Goal: Task Accomplishment & Management: Complete application form

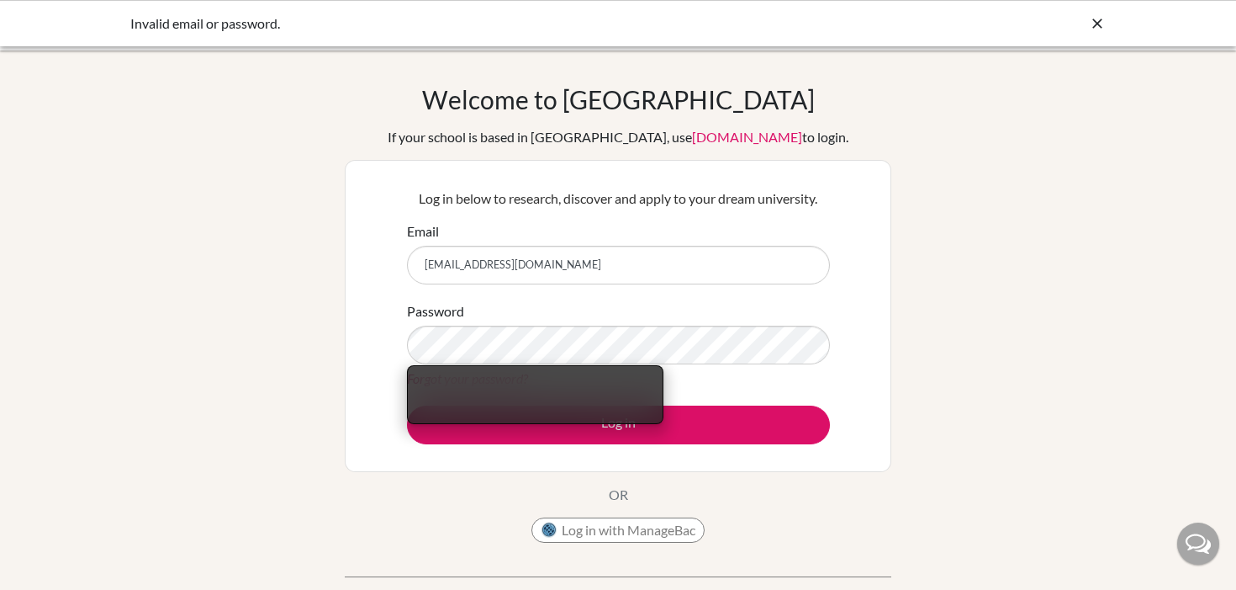
click at [779, 496] on div "Welcome to BridgeU If your school is based in China, use app.bridge-u.com.cn to…" at bounding box center [618, 317] width 547 height 467
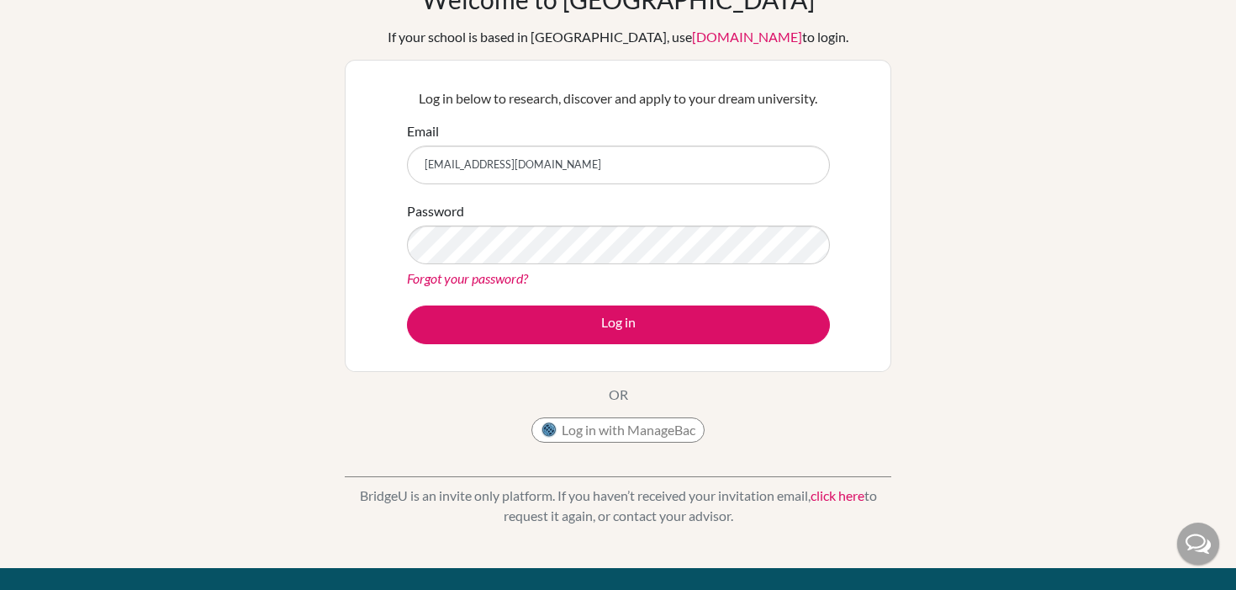
scroll to position [242, 0]
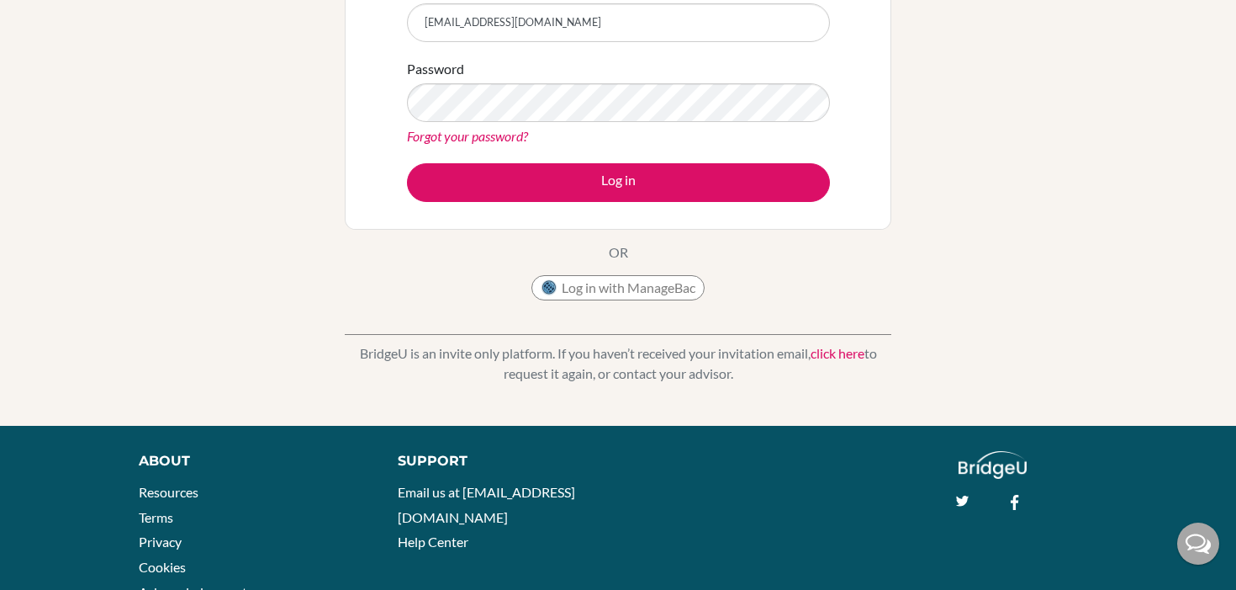
click at [838, 352] on link "click here" at bounding box center [838, 353] width 54 height 16
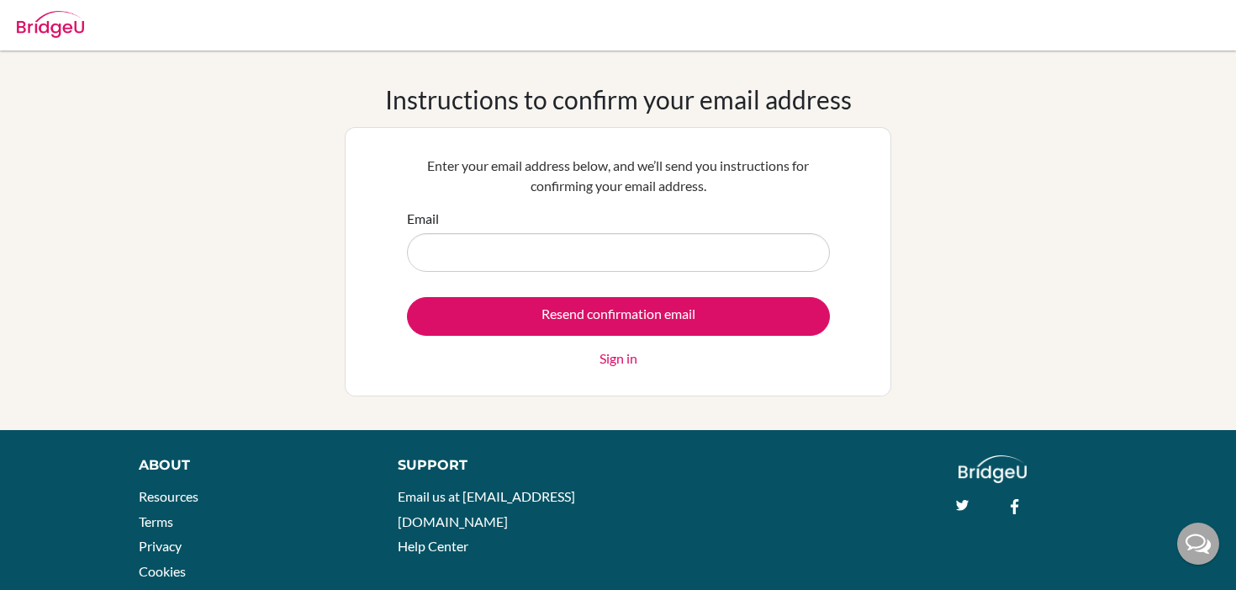
click at [622, 263] on input "Email" at bounding box center [618, 252] width 423 height 39
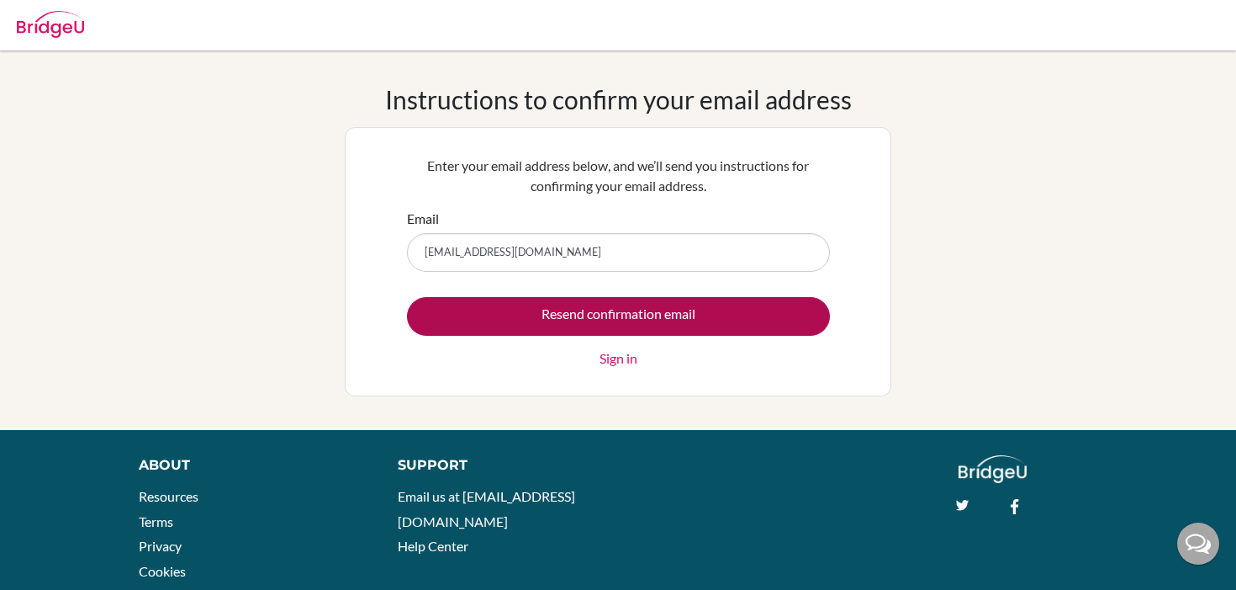
type input "[EMAIL_ADDRESS][DOMAIN_NAME]"
click at [635, 300] on input "Resend confirmation email" at bounding box center [618, 316] width 423 height 39
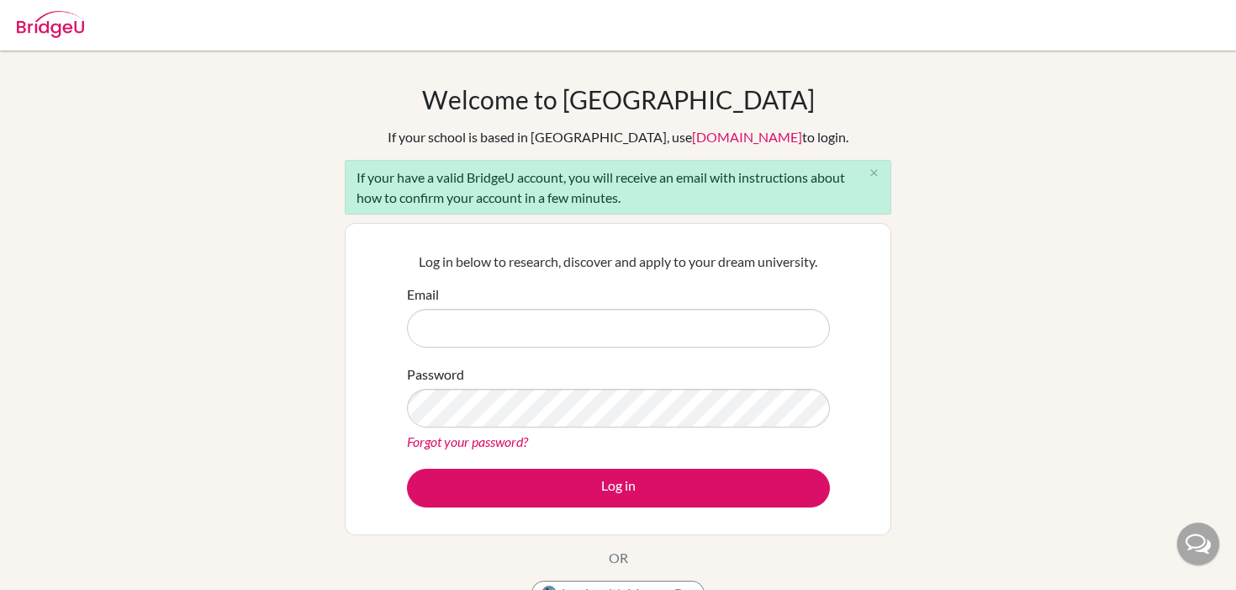
scroll to position [29, 0]
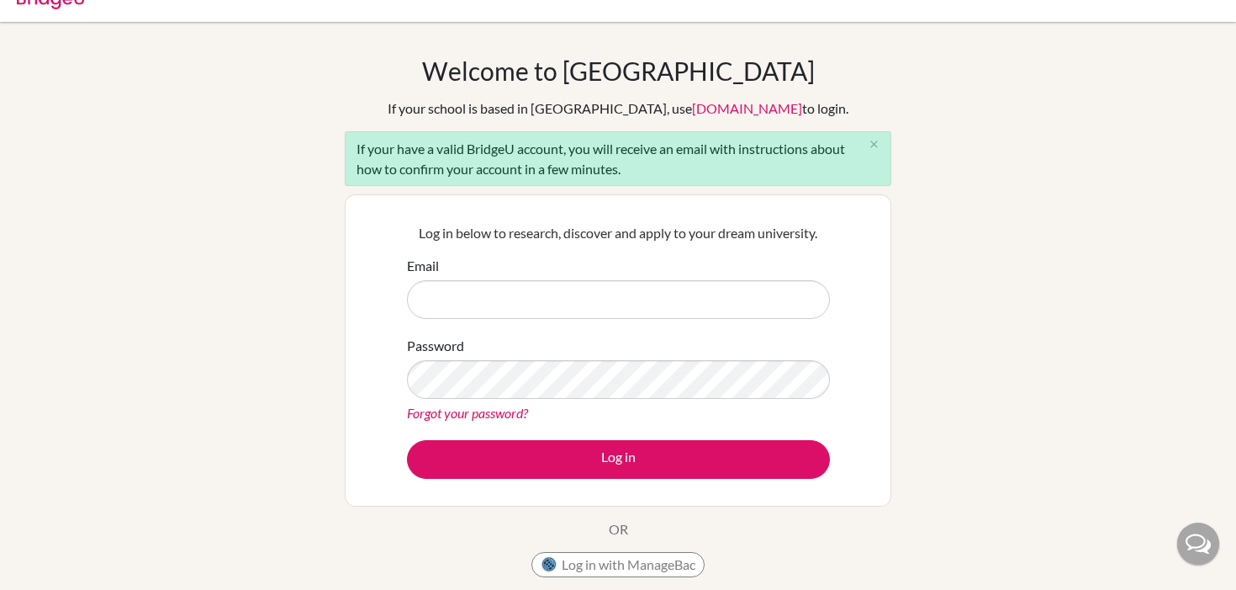
click at [609, 297] on input "Email" at bounding box center [618, 299] width 423 height 39
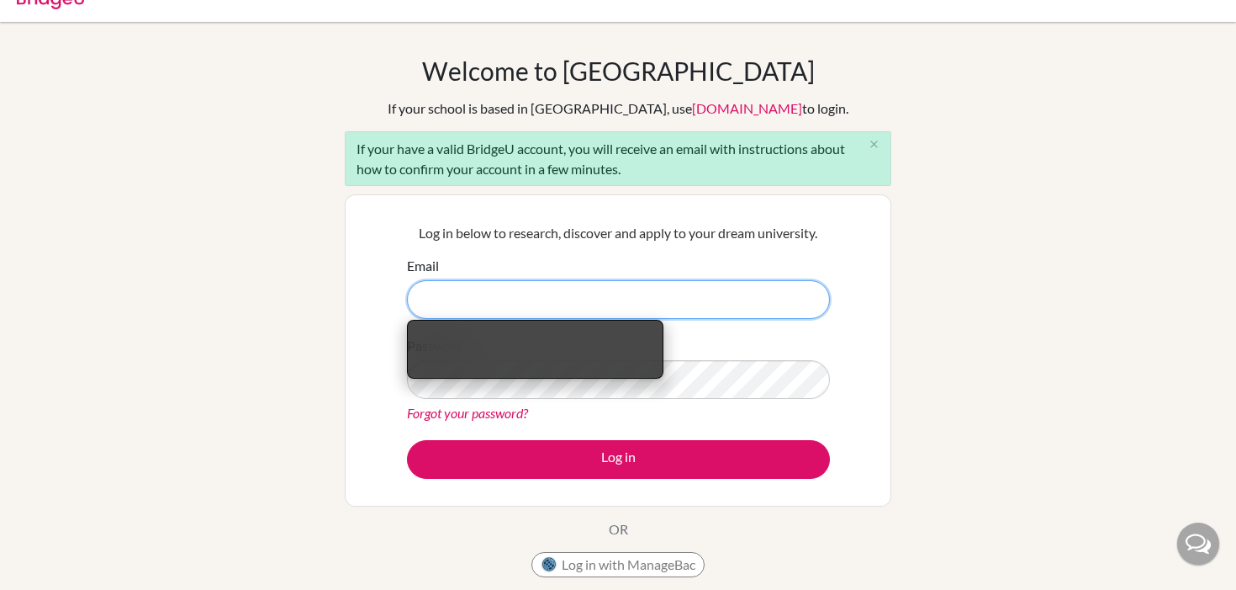
click at [689, 300] on input "Email" at bounding box center [618, 299] width 423 height 39
click at [568, 288] on input "Email" at bounding box center [618, 299] width 423 height 39
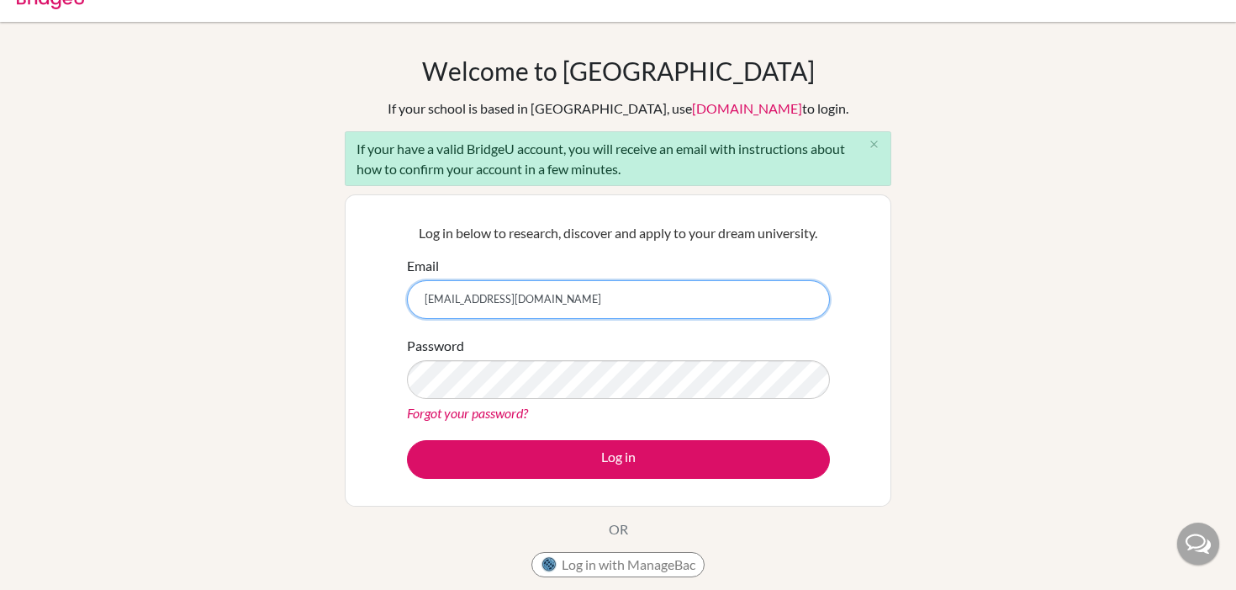
type input "[EMAIL_ADDRESS][DOMAIN_NAME]"
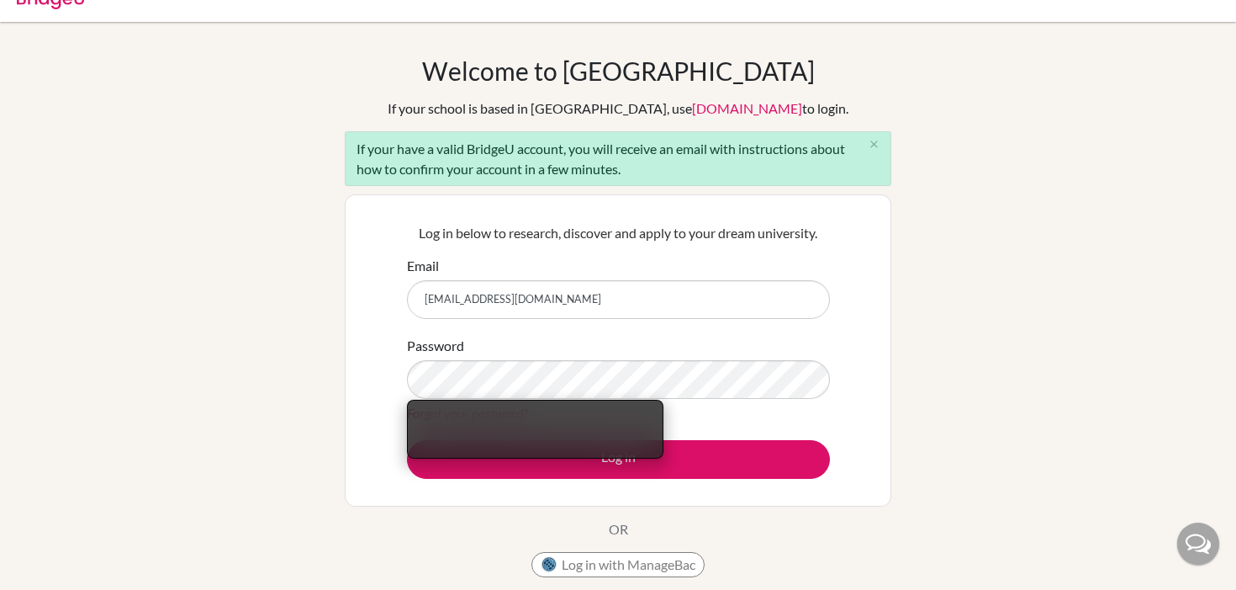
click at [582, 340] on div "Password Forgot your password?" at bounding box center [618, 379] width 423 height 87
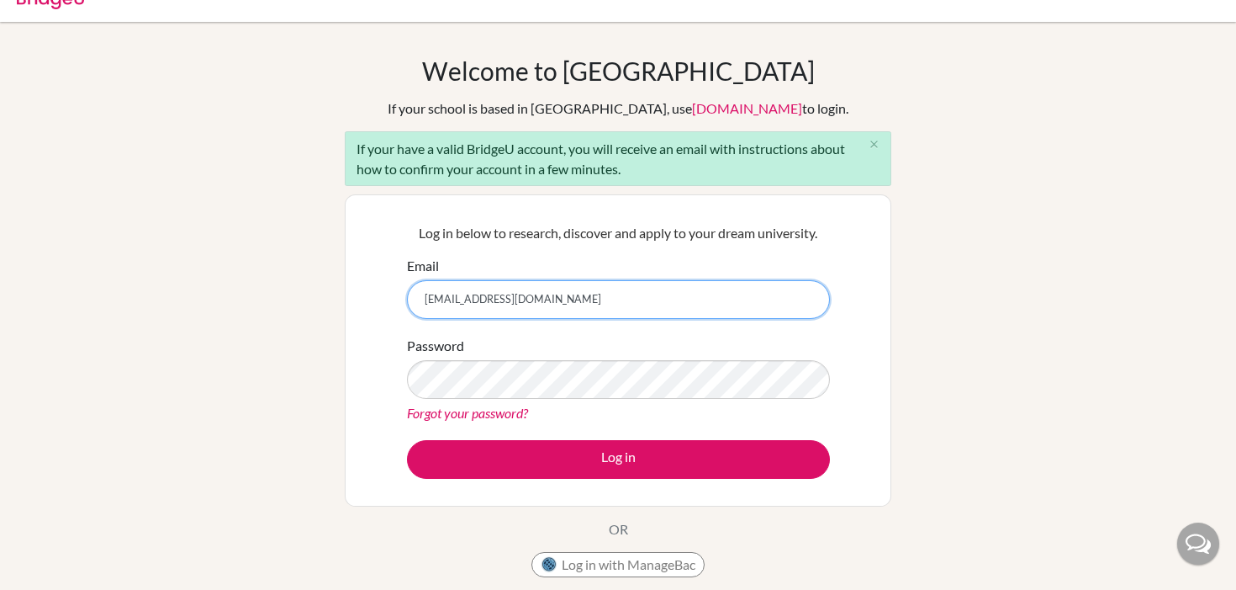
click at [595, 304] on input "[EMAIL_ADDRESS][DOMAIN_NAME]" at bounding box center [618, 299] width 423 height 39
click at [439, 416] on link "Forgot your password?" at bounding box center [467, 413] width 121 height 16
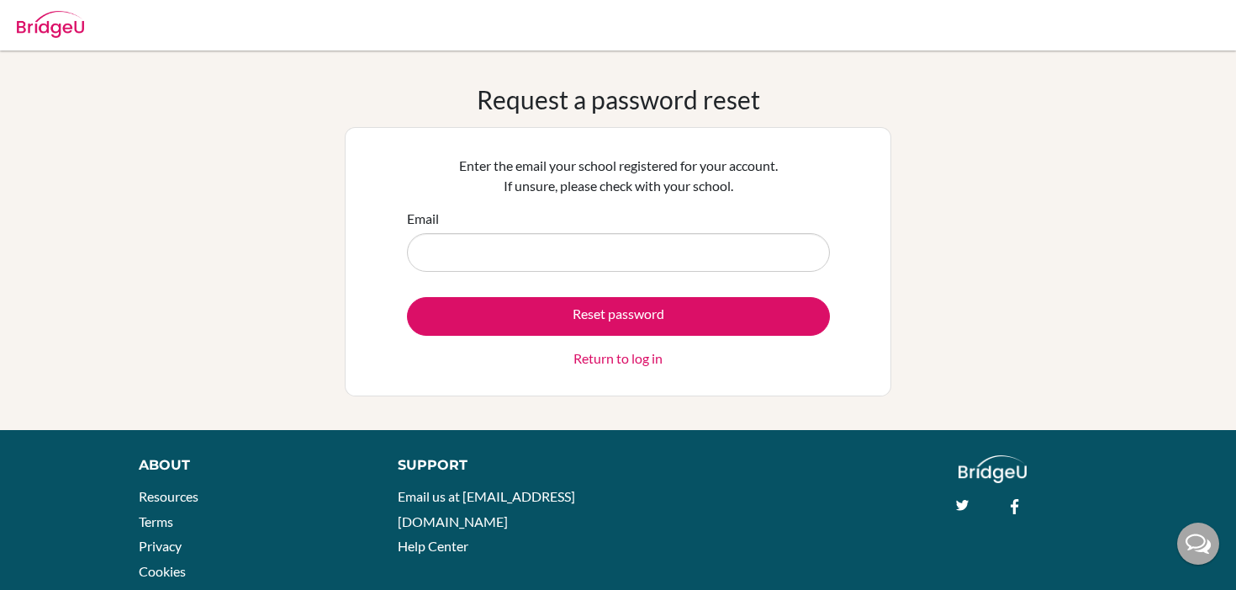
click at [468, 246] on input "Email" at bounding box center [618, 252] width 423 height 39
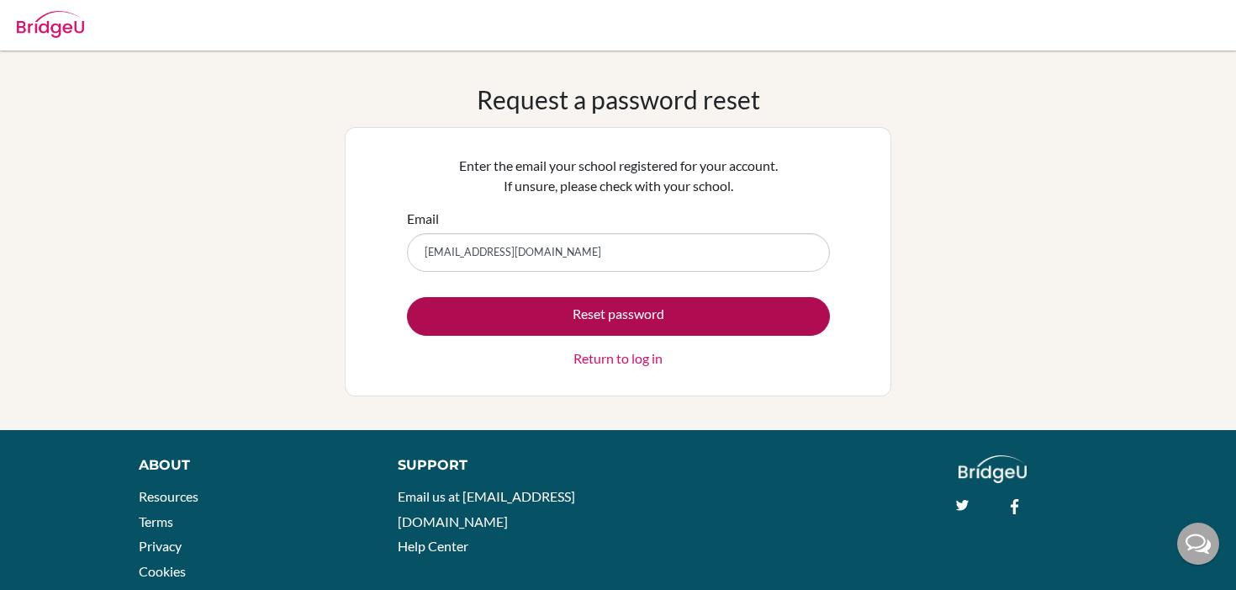
type input "[EMAIL_ADDRESS][DOMAIN_NAME]"
click at [566, 307] on button "Reset password" at bounding box center [618, 316] width 423 height 39
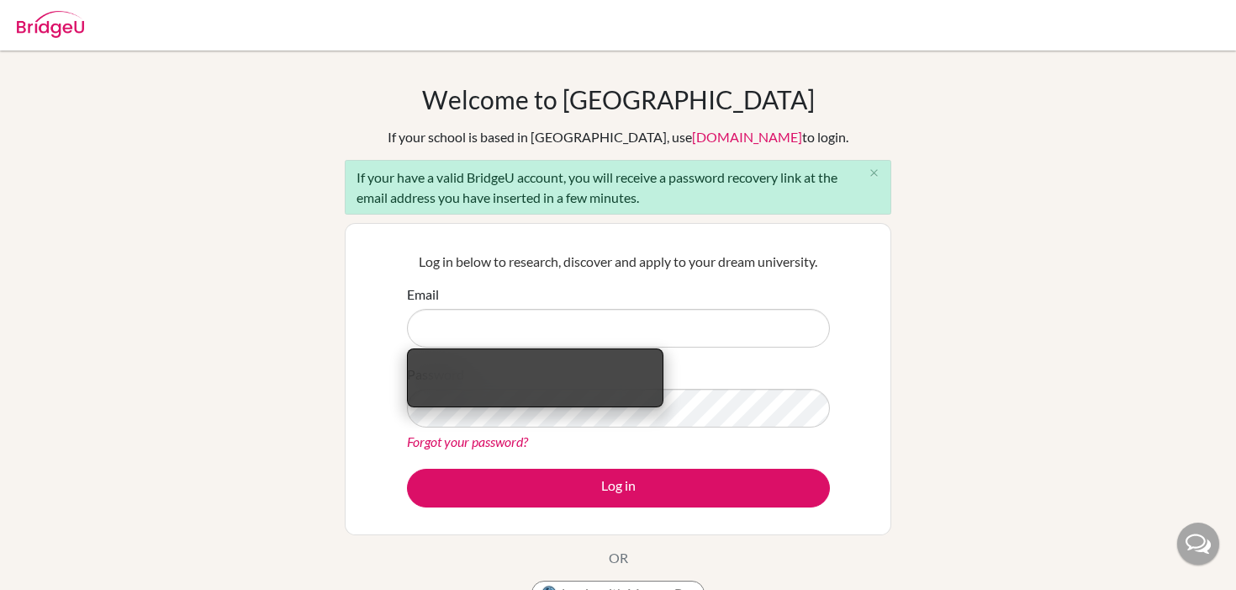
click at [566, 308] on div "Email" at bounding box center [618, 315] width 423 height 63
click at [564, 321] on input "Email" at bounding box center [618, 328] width 423 height 39
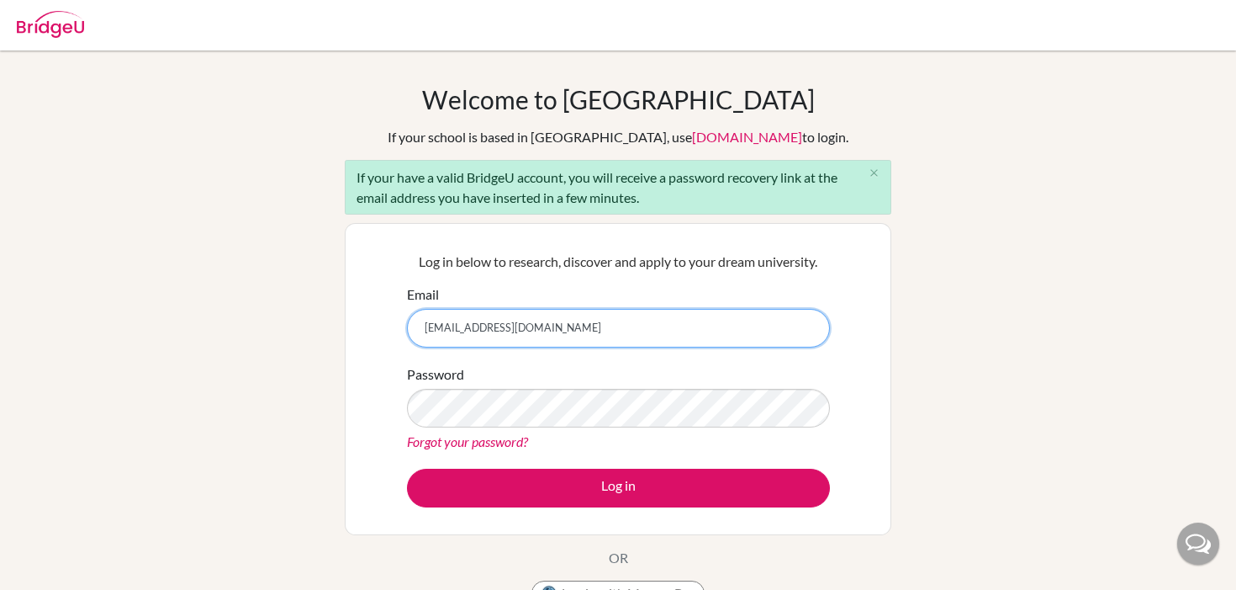
type input "[EMAIL_ADDRESS][DOMAIN_NAME]"
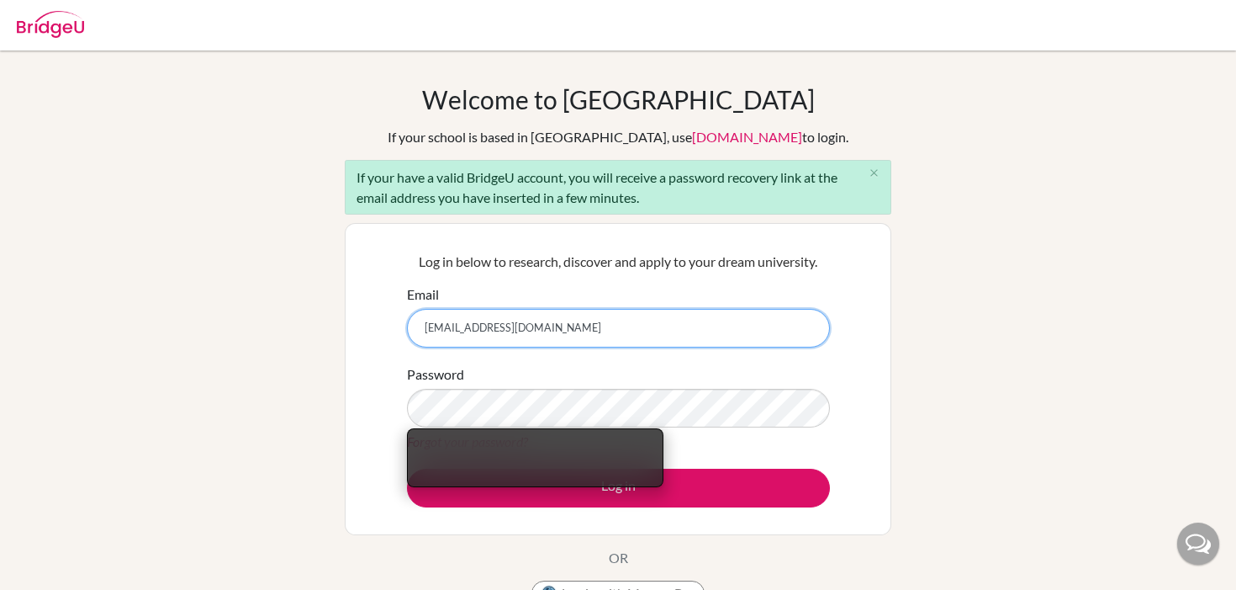
click at [722, 345] on input "[EMAIL_ADDRESS][DOMAIN_NAME]" at bounding box center [618, 328] width 423 height 39
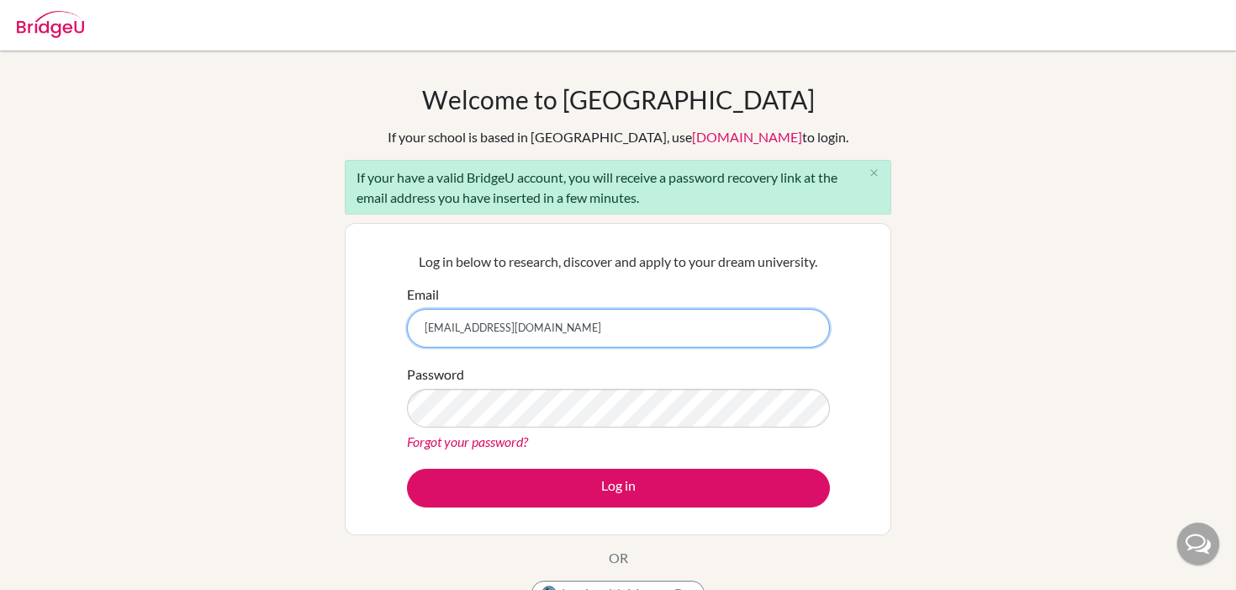
scroll to position [20, 0]
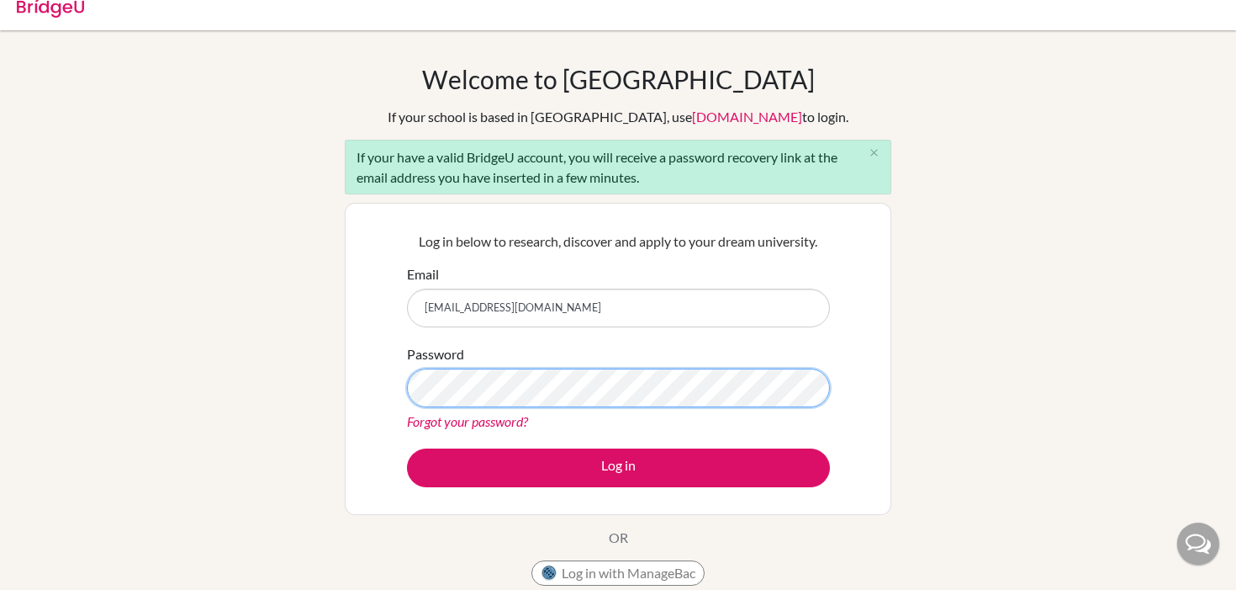
click at [407, 448] on button "Log in" at bounding box center [618, 467] width 423 height 39
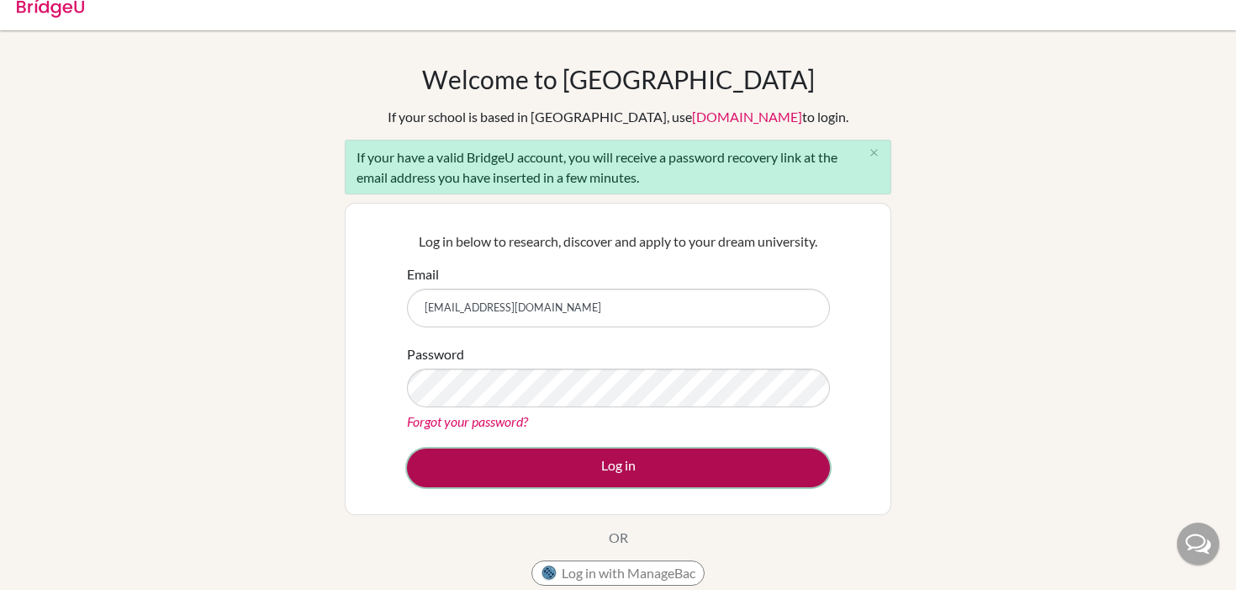
click at [711, 476] on button "Log in" at bounding box center [618, 467] width 423 height 39
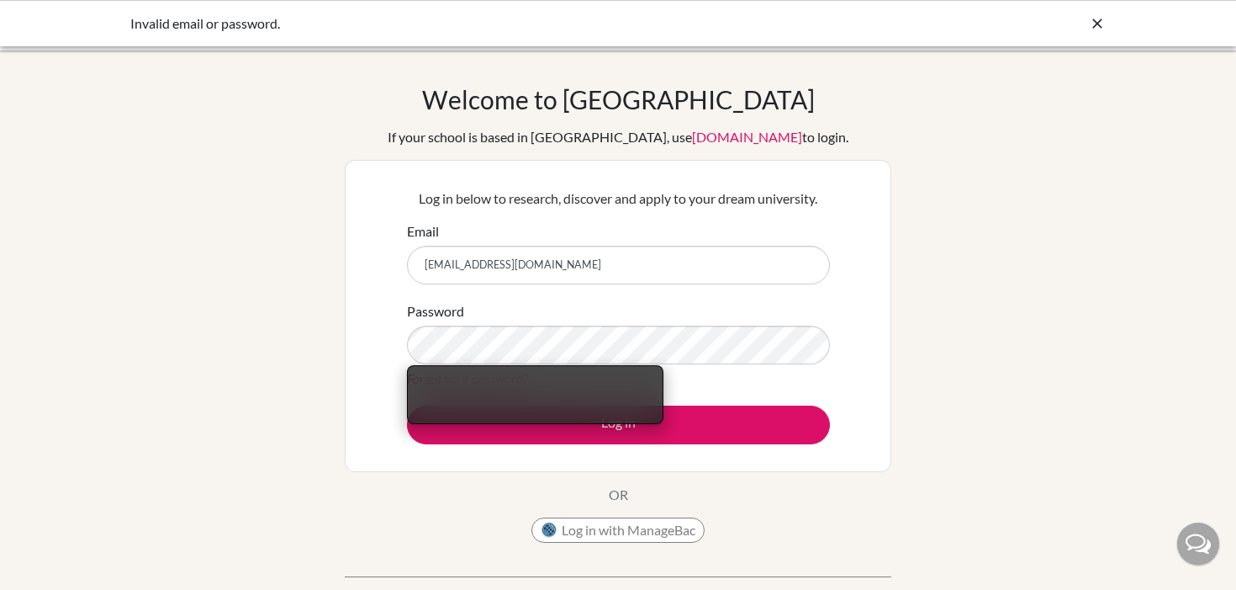
click at [320, 348] on div "Welcome to [GEOGRAPHIC_DATA] If your school is based in [GEOGRAPHIC_DATA], use …" at bounding box center [618, 359] width 1236 height 550
click at [550, 256] on input "[EMAIL_ADDRESS][DOMAIN_NAME]" at bounding box center [618, 265] width 423 height 39
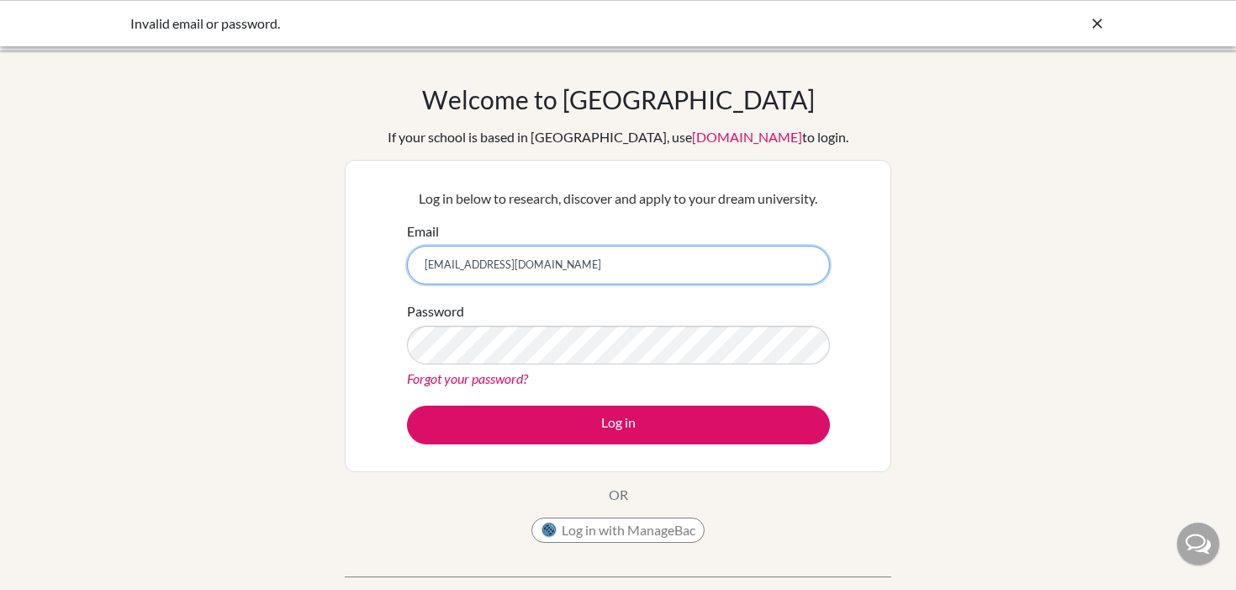
click at [600, 269] on input "[EMAIL_ADDRESS][DOMAIN_NAME]" at bounding box center [618, 265] width 423 height 39
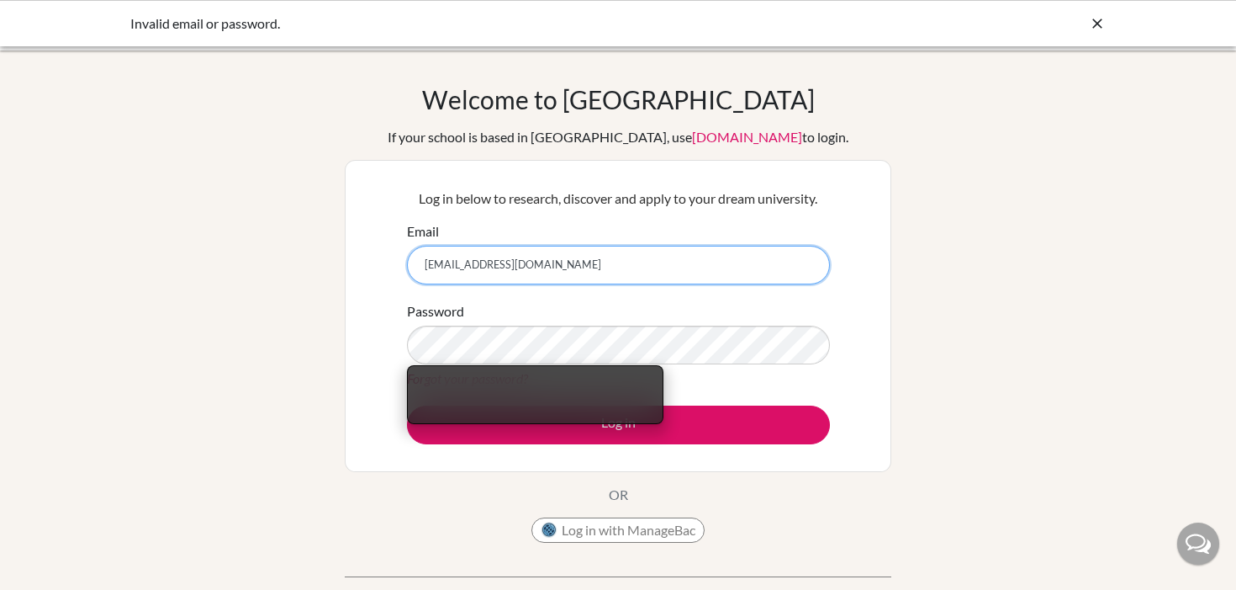
click at [603, 264] on input "[EMAIL_ADDRESS][DOMAIN_NAME]" at bounding box center [618, 265] width 423 height 39
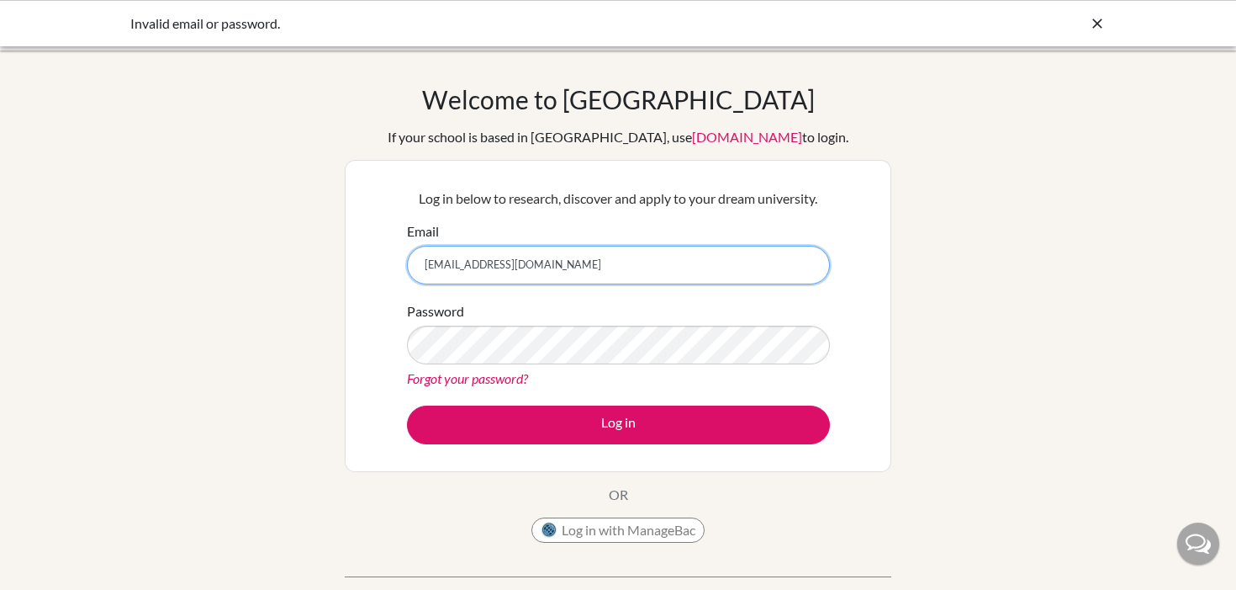
click at [600, 262] on input "[EMAIL_ADDRESS][DOMAIN_NAME]" at bounding box center [618, 265] width 423 height 39
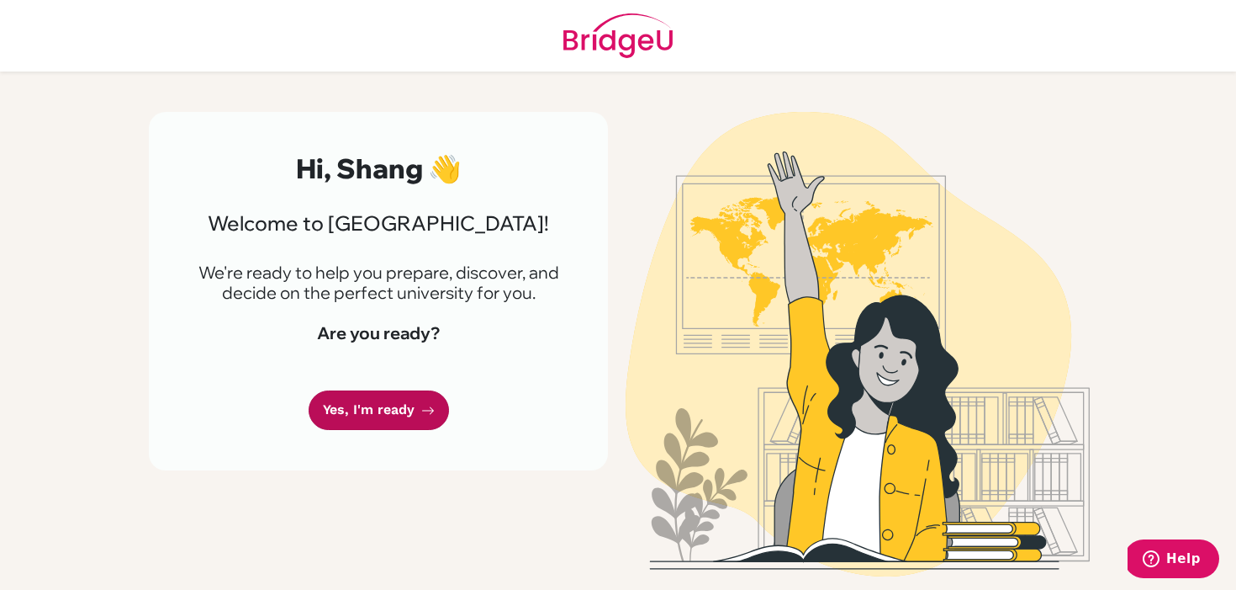
click at [410, 419] on link "Yes, I'm ready" at bounding box center [379, 410] width 140 height 40
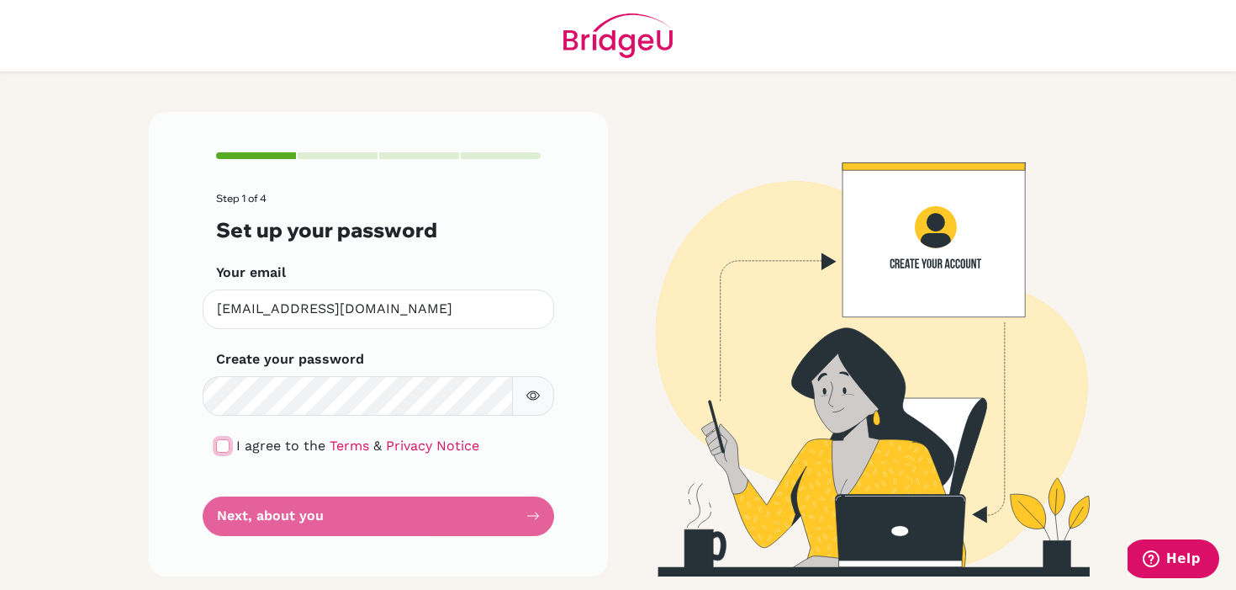
click at [222, 447] on input "checkbox" at bounding box center [222, 445] width 13 height 13
checkbox input "true"
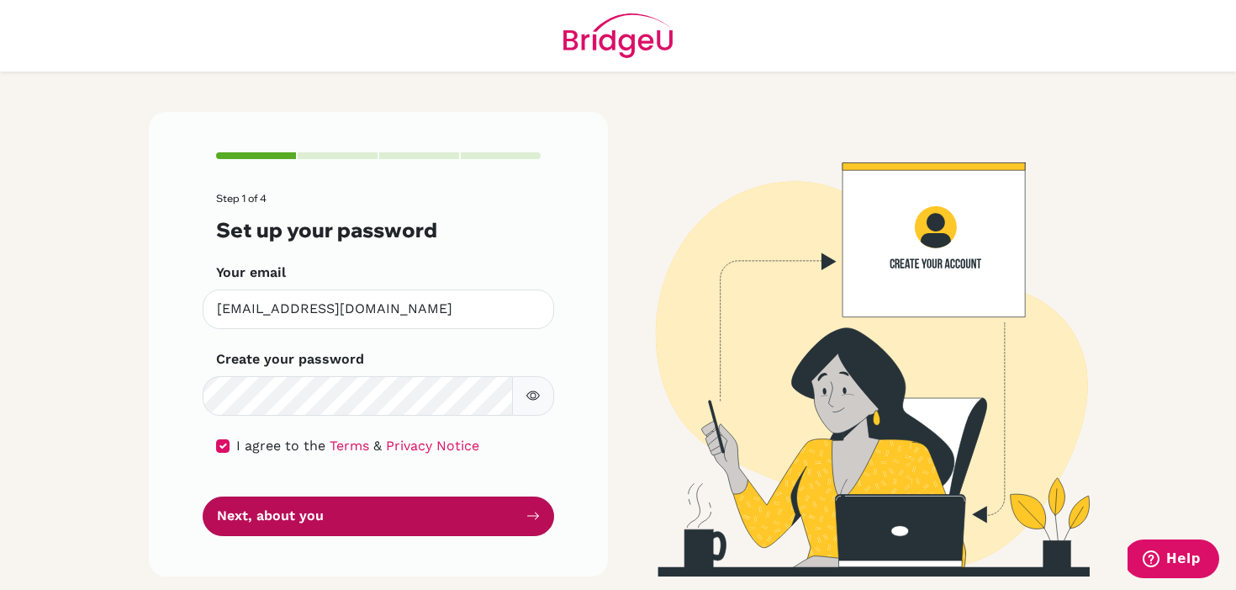
click at [332, 500] on button "Next, about you" at bounding box center [379, 516] width 352 height 40
